Goal: Task Accomplishment & Management: Manage account settings

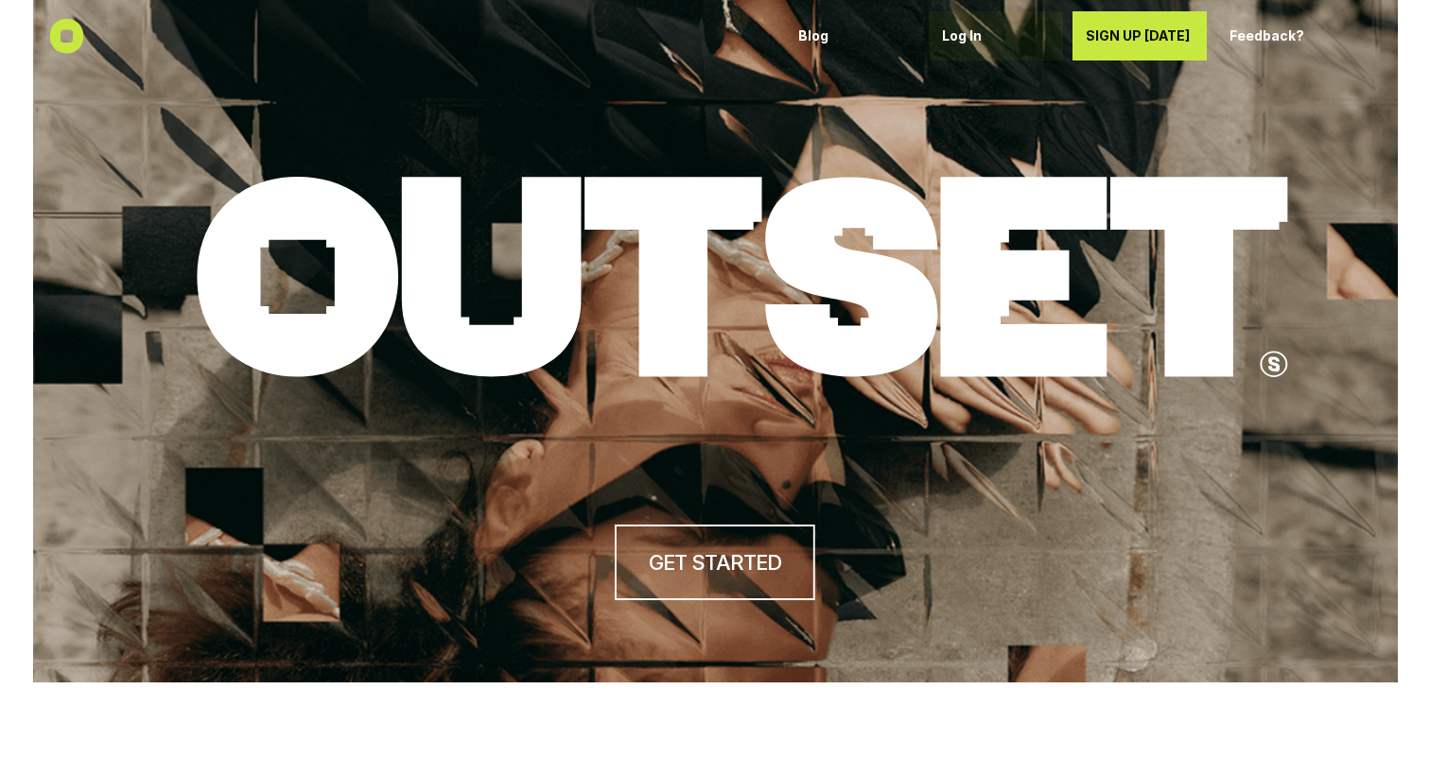
click at [966, 43] on p "Log In" at bounding box center [996, 36] width 108 height 16
click at [965, 32] on p "Log In" at bounding box center [996, 36] width 108 height 16
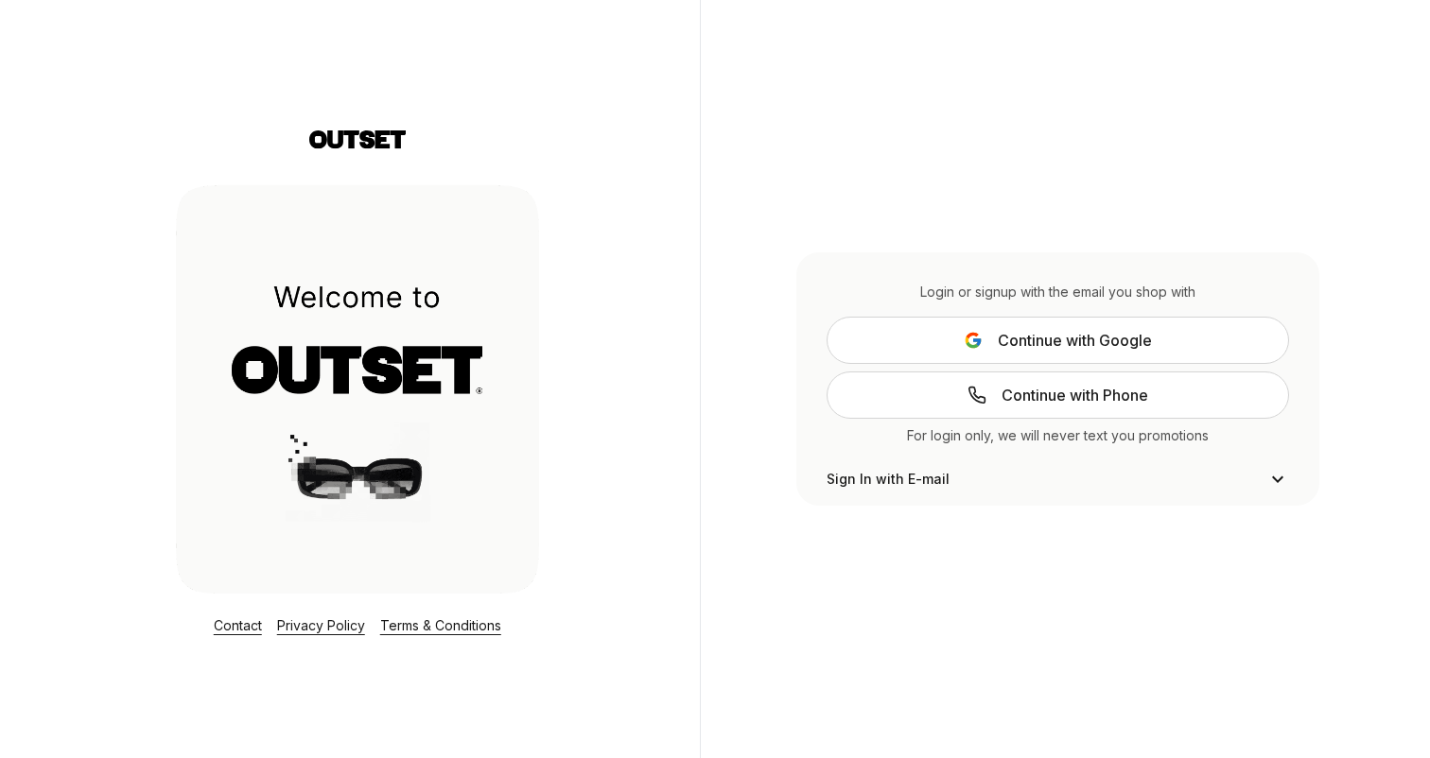
click at [1041, 346] on span "Continue with Google" at bounding box center [1075, 340] width 154 height 23
